Goal: Task Accomplishment & Management: Manage account settings

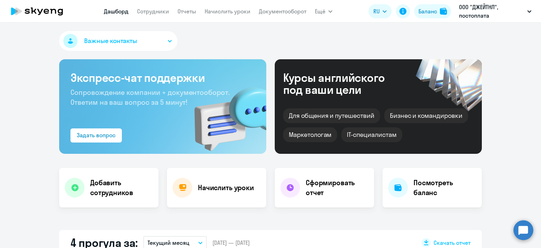
click at [223, 10] on link "Начислить уроки" at bounding box center [228, 11] width 46 height 7
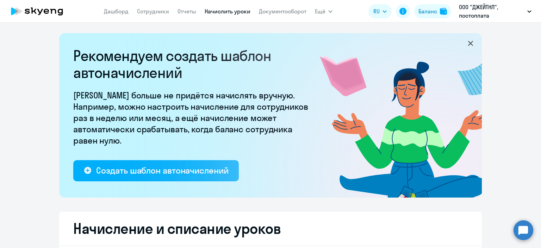
select select "10"
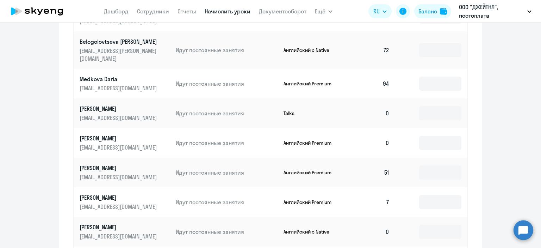
scroll to position [365, 0]
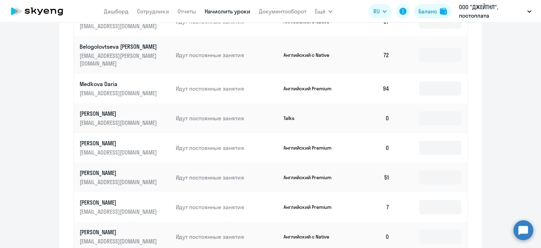
click at [516, 176] on ng-component "Рекомендуем создать шаблон автоначислений Уроки больше не придётся начислять вр…" at bounding box center [270, 4] width 541 height 672
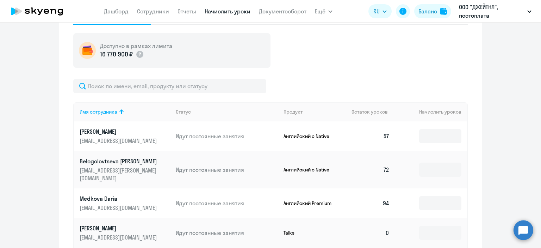
scroll to position [237, 0]
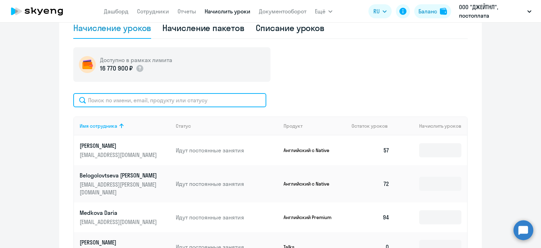
click at [100, 101] on input "text" at bounding box center [169, 100] width 193 height 14
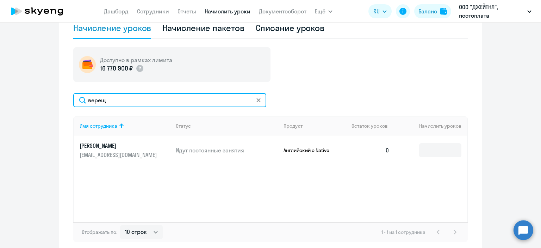
type input "верещ"
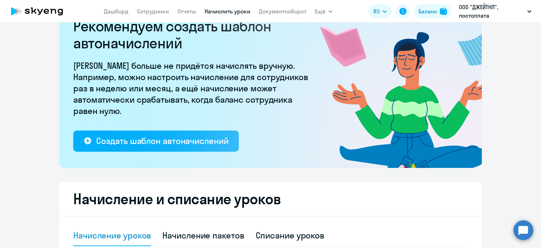
scroll to position [29, 0]
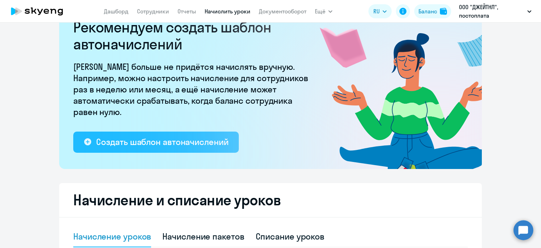
click at [166, 145] on div "Создать шаблон автоначислений" at bounding box center [162, 141] width 132 height 11
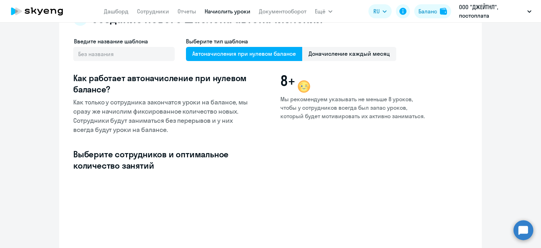
select select "10"
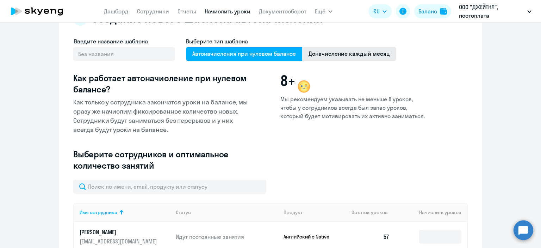
click at [315, 51] on span "Доначисление каждый месяц" at bounding box center [349, 54] width 94 height 14
click at [0, 0] on input "Доначисление каждый месяц" at bounding box center [0, 0] width 0 height 0
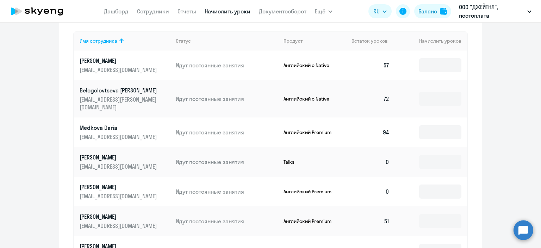
scroll to position [240, 0]
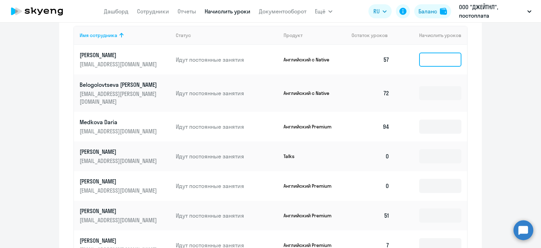
click at [449, 55] on input at bounding box center [440, 59] width 42 height 14
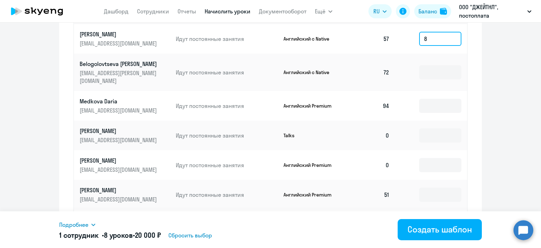
scroll to position [250, 0]
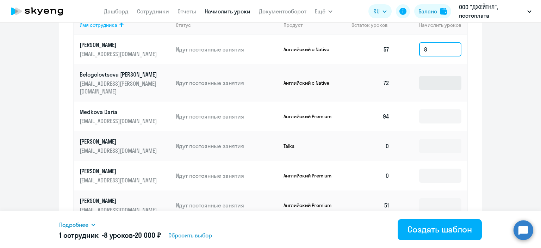
type input "8"
click at [437, 80] on input at bounding box center [440, 83] width 42 height 14
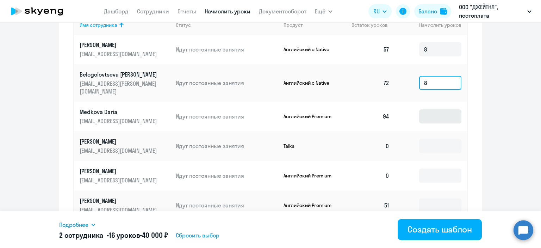
type input "8"
click at [435, 112] on input at bounding box center [440, 116] width 42 height 14
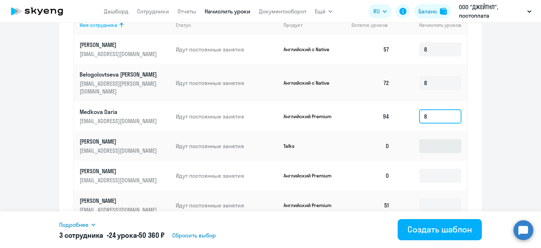
type input "8"
click at [434, 139] on input at bounding box center [440, 146] width 42 height 14
click at [438, 170] on input at bounding box center [440, 175] width 42 height 14
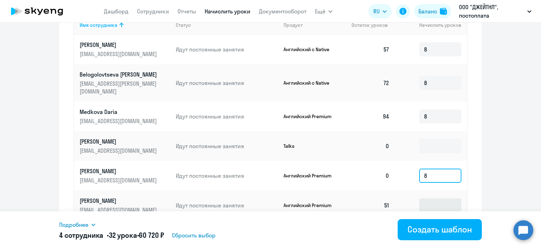
type input "8"
click at [427, 199] on input at bounding box center [440, 205] width 42 height 14
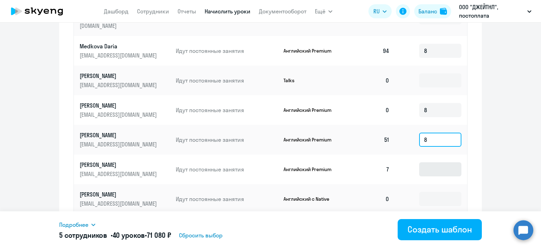
scroll to position [316, 0]
type input "8"
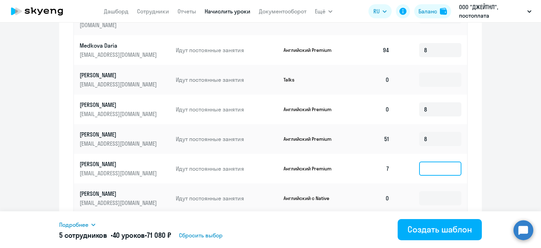
click at [436, 161] on input at bounding box center [440, 168] width 42 height 14
type input "8"
click at [430, 191] on input at bounding box center [440, 198] width 42 height 14
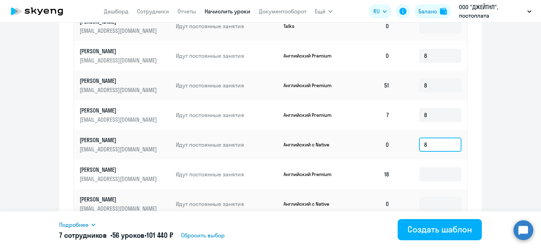
scroll to position [371, 0]
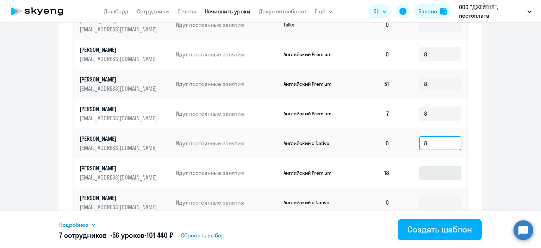
type input "8"
click at [435, 165] on input at bounding box center [440, 172] width 42 height 14
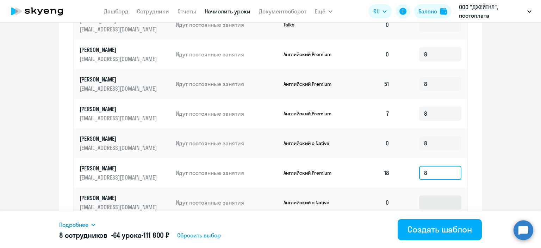
type input "8"
click at [420, 200] on input at bounding box center [440, 202] width 42 height 14
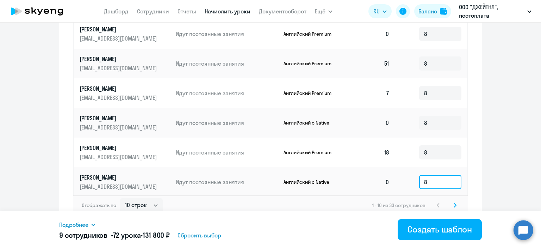
type input "8"
click at [454, 203] on icon at bounding box center [455, 205] width 2 height 4
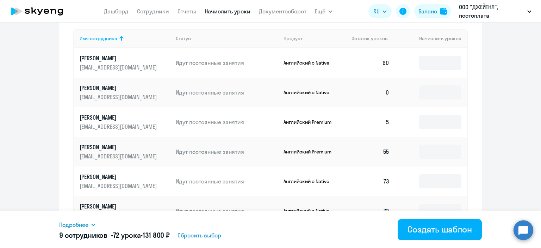
scroll to position [224, 0]
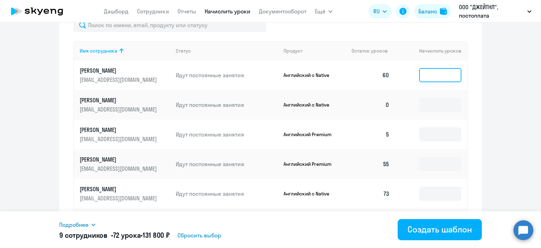
click at [425, 74] on input at bounding box center [440, 75] width 42 height 14
type input "8"
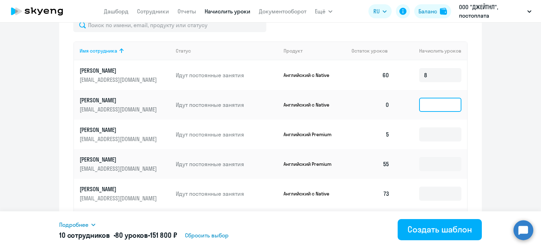
click at [432, 101] on input at bounding box center [440, 105] width 42 height 14
type input "8"
click at [422, 122] on td at bounding box center [431, 134] width 72 height 30
click at [426, 134] on input at bounding box center [440, 134] width 42 height 14
type input "8"
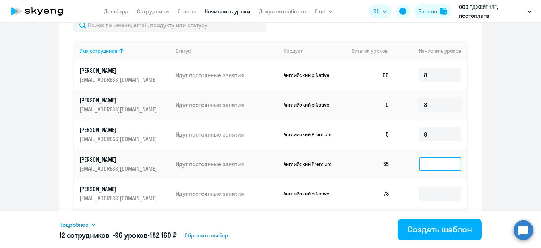
click at [438, 162] on input at bounding box center [440, 164] width 42 height 14
type input "8"
click at [432, 191] on input at bounding box center [440, 193] width 42 height 14
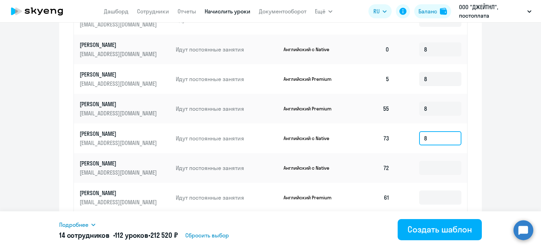
scroll to position [296, 0]
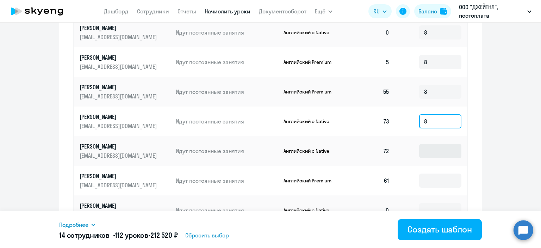
type input "8"
click at [425, 153] on input at bounding box center [440, 151] width 42 height 14
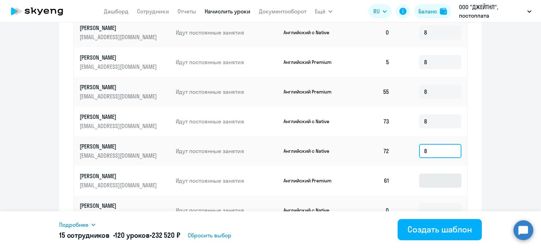
type input "8"
click at [435, 182] on input at bounding box center [440, 180] width 42 height 14
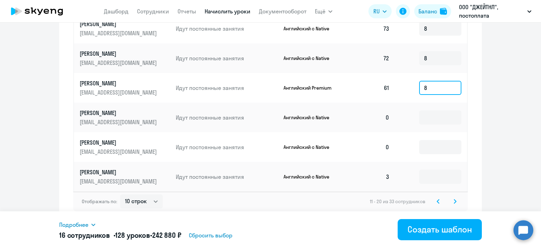
scroll to position [391, 0]
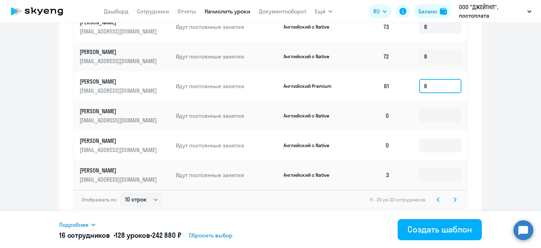
type input "8"
drag, startPoint x: 423, startPoint y: 106, endPoint x: 424, endPoint y: 111, distance: 5.5
click at [424, 111] on td at bounding box center [431, 116] width 72 height 30
click at [428, 113] on input at bounding box center [440, 115] width 42 height 14
type input "8"
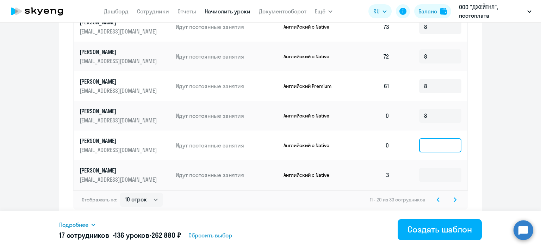
click at [438, 145] on input at bounding box center [440, 145] width 42 height 14
type input "8"
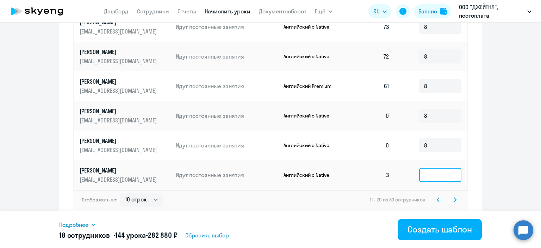
drag, startPoint x: 445, startPoint y: 180, endPoint x: 452, endPoint y: 189, distance: 11.1
click at [451, 187] on td at bounding box center [431, 175] width 72 height 30
type input "8"
click at [452, 201] on svg-icon at bounding box center [455, 199] width 8 height 8
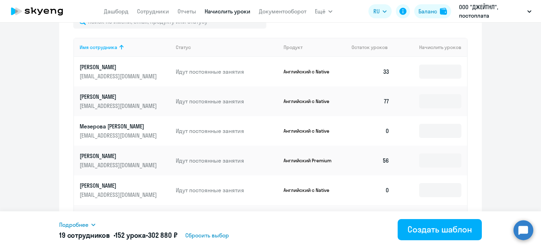
scroll to position [223, 0]
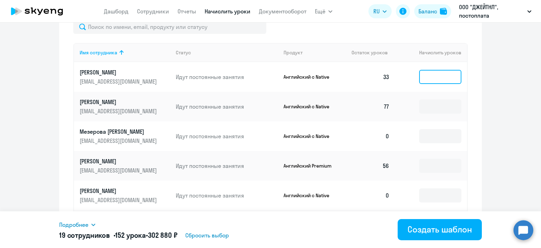
drag, startPoint x: 431, startPoint y: 79, endPoint x: 427, endPoint y: 74, distance: 6.3
click at [430, 78] on input at bounding box center [440, 77] width 42 height 14
type input "8"
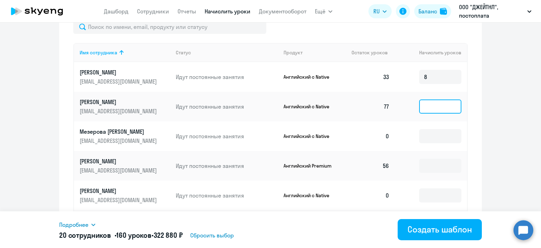
click at [435, 107] on input at bounding box center [440, 106] width 42 height 14
type input "8"
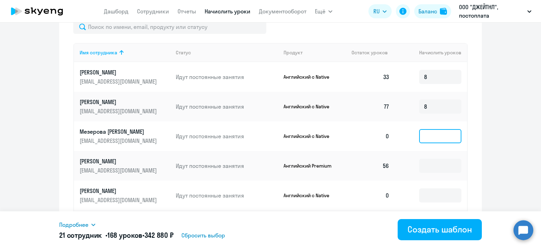
click at [437, 131] on input at bounding box center [440, 136] width 42 height 14
type input "8"
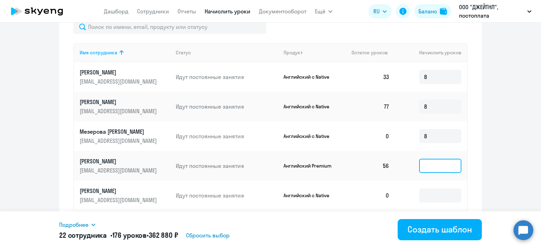
click at [433, 170] on input at bounding box center [440, 165] width 42 height 14
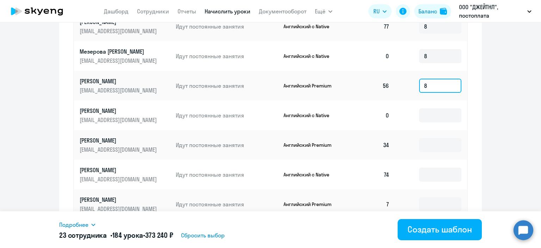
scroll to position [303, 0]
type input "8"
click at [439, 114] on input at bounding box center [440, 115] width 42 height 14
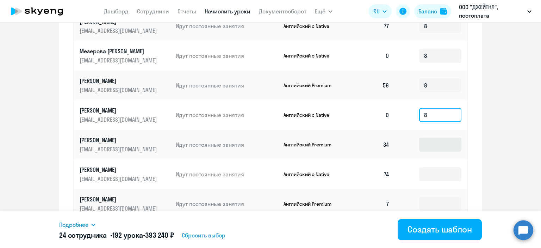
type input "8"
drag, startPoint x: 430, startPoint y: 143, endPoint x: 444, endPoint y: 161, distance: 22.3
click at [444, 161] on tbody "[PERSON_NAME] [EMAIL_ADDRESS][DOMAIN_NAME] Идут постоянные занятия Английский с…" at bounding box center [270, 130] width 393 height 296
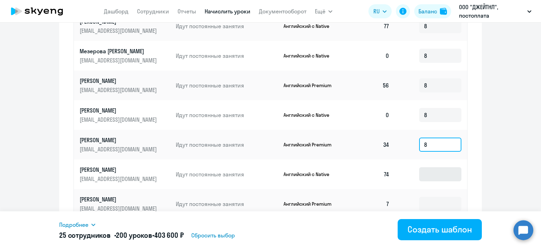
type input "8"
click at [442, 173] on input at bounding box center [440, 174] width 42 height 14
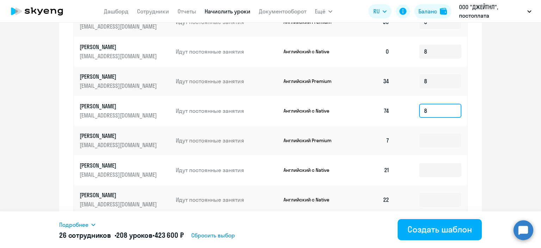
scroll to position [367, 0]
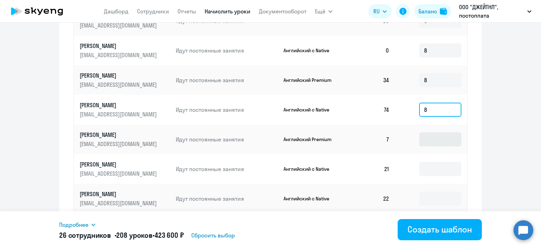
type input "8"
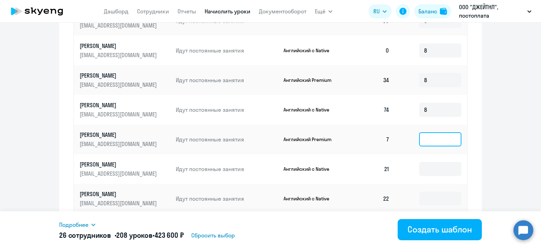
click at [441, 139] on input at bounding box center [440, 139] width 42 height 14
type input "8"
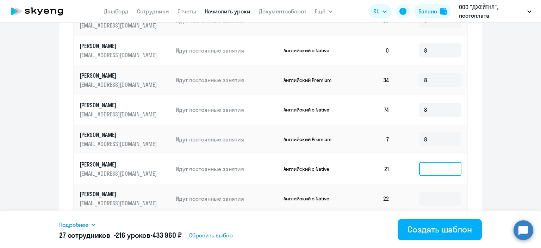
click at [429, 170] on input at bounding box center [440, 169] width 42 height 14
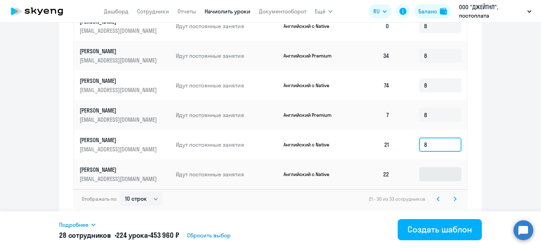
type input "8"
click at [444, 173] on input at bounding box center [440, 174] width 42 height 14
type input "8"
click at [454, 198] on icon at bounding box center [455, 198] width 3 height 5
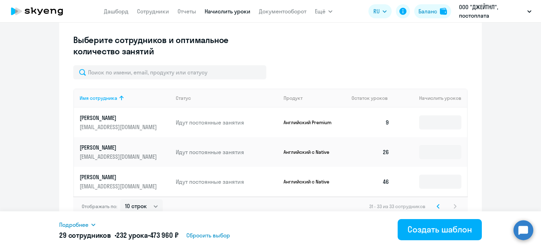
scroll to position [185, 0]
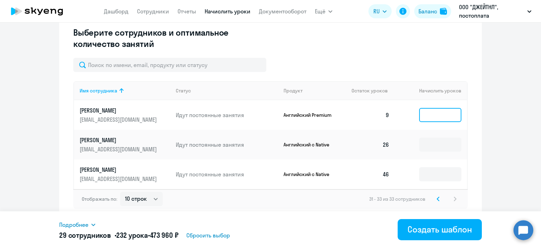
click at [441, 114] on input at bounding box center [440, 115] width 42 height 14
type input "8"
drag, startPoint x: 432, startPoint y: 140, endPoint x: 431, endPoint y: 150, distance: 9.9
click at [432, 149] on input at bounding box center [440, 144] width 42 height 14
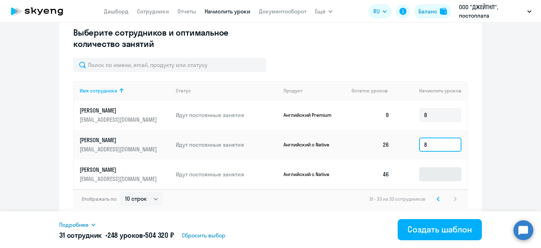
type input "8"
click at [432, 167] on input at bounding box center [440, 174] width 42 height 14
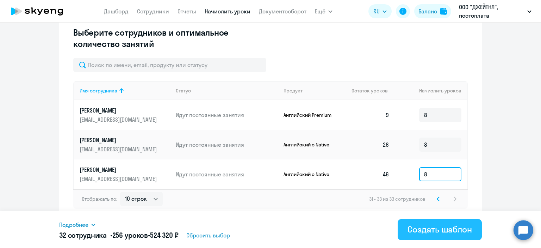
type input "8"
click at [444, 226] on div "Создать шаблон" at bounding box center [439, 228] width 64 height 11
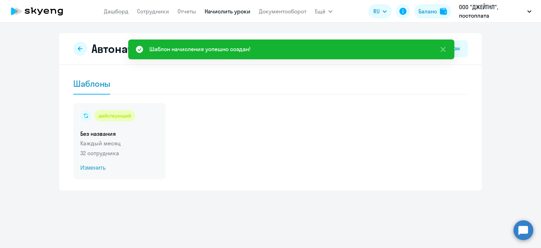
click at [92, 162] on div "действующий Без названия Каждый месяц 32 сотрудника Изменить" at bounding box center [119, 141] width 92 height 76
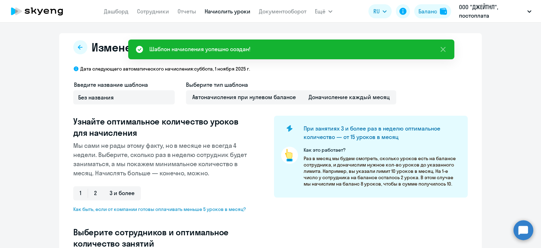
select select "10"
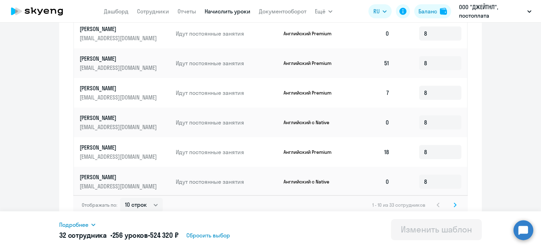
scroll to position [404, 0]
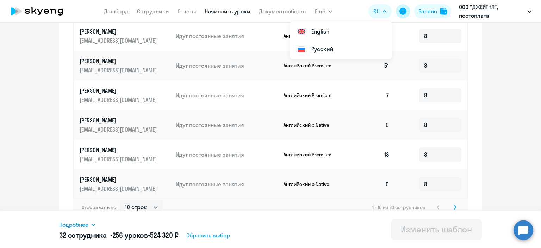
click at [402, 13] on icon at bounding box center [403, 11] width 8 height 8
